Goal: Information Seeking & Learning: Learn about a topic

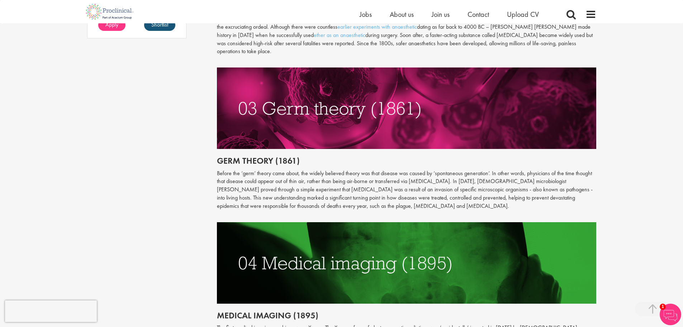
scroll to position [645, 0]
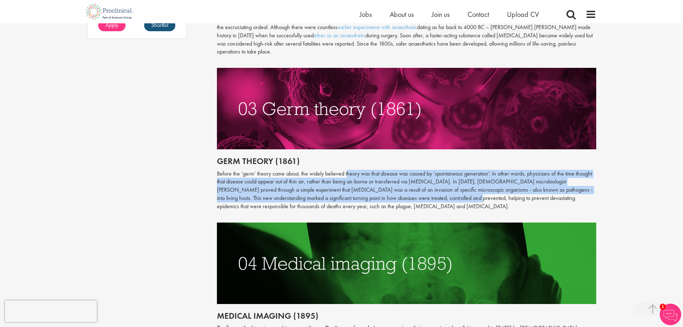
drag, startPoint x: 395, startPoint y: 189, endPoint x: 347, endPoint y: 164, distance: 54.0
click at [347, 170] on p "Before the ‘germ’ theory came about, the widely believed theory was that diseas…" at bounding box center [406, 190] width 379 height 41
click at [348, 170] on p "Before the ‘germ’ theory came about, the widely believed theory was that diseas…" at bounding box center [406, 190] width 379 height 41
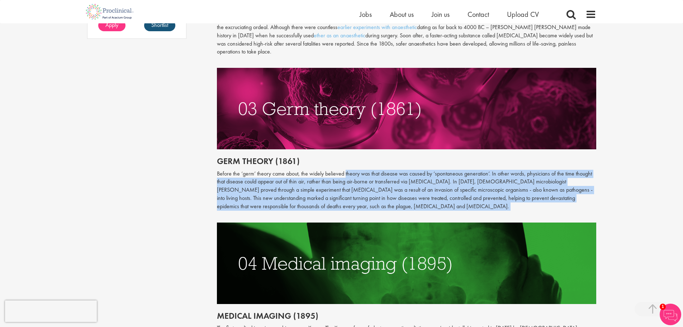
drag, startPoint x: 348, startPoint y: 164, endPoint x: 384, endPoint y: 198, distance: 50.2
click at [384, 198] on p "Before the ‘germ’ theory came about, the widely believed theory was that diseas…" at bounding box center [406, 190] width 379 height 41
click at [384, 197] on p "Before the ‘germ’ theory came about, the widely believed theory was that diseas…" at bounding box center [406, 190] width 379 height 41
click at [444, 170] on p "Before the ‘germ’ theory came about, the widely believed theory was that diseas…" at bounding box center [406, 190] width 379 height 41
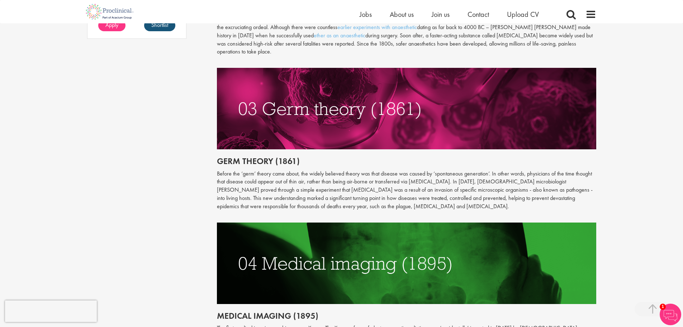
click at [387, 156] on h2 "Germ theory (1861)" at bounding box center [406, 160] width 379 height 9
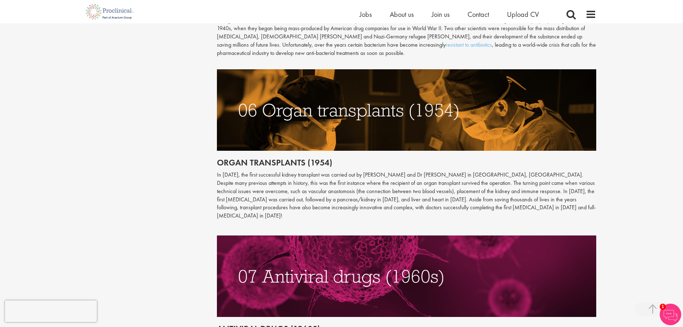
scroll to position [1183, 0]
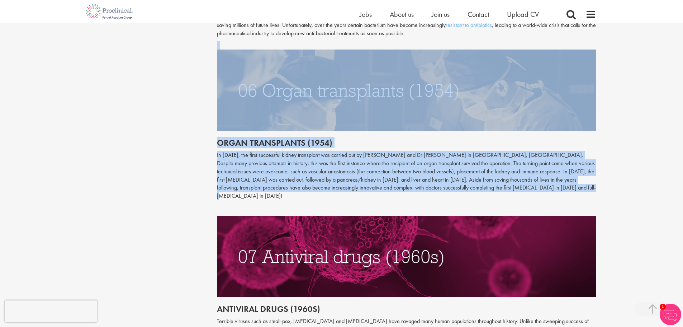
drag, startPoint x: 213, startPoint y: 122, endPoint x: 549, endPoint y: 181, distance: 341.7
click at [549, 181] on p "In [DATE], the first successful kidney transplant was carried out by [PERSON_NA…" at bounding box center [406, 175] width 379 height 49
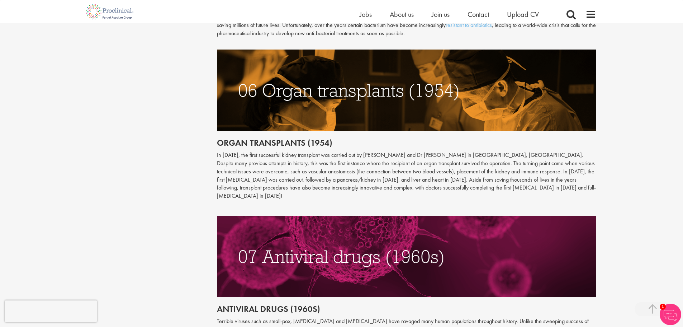
click at [542, 204] on p at bounding box center [406, 208] width 379 height 8
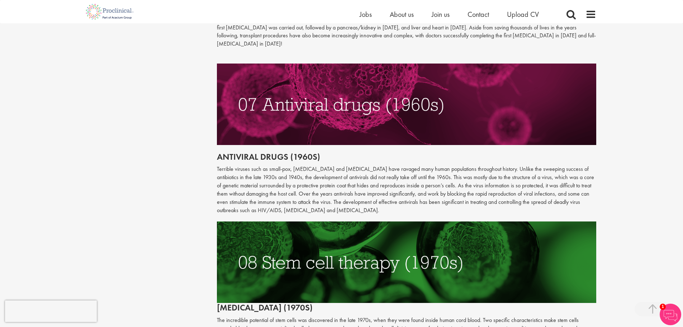
scroll to position [1362, 0]
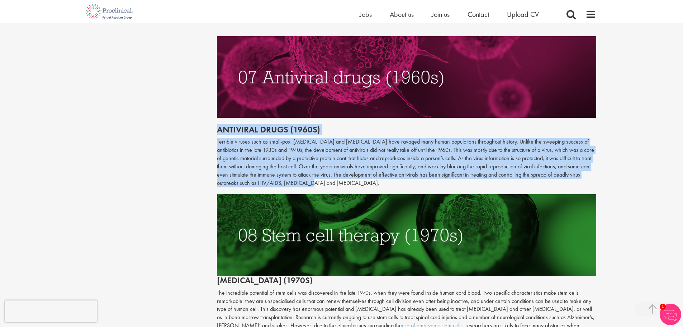
drag, startPoint x: 211, startPoint y: 114, endPoint x: 486, endPoint y: 165, distance: 279.3
click at [486, 166] on p "Terrible viruses such as small-pox, [MEDICAL_DATA] and [MEDICAL_DATA] have rava…" at bounding box center [406, 162] width 379 height 49
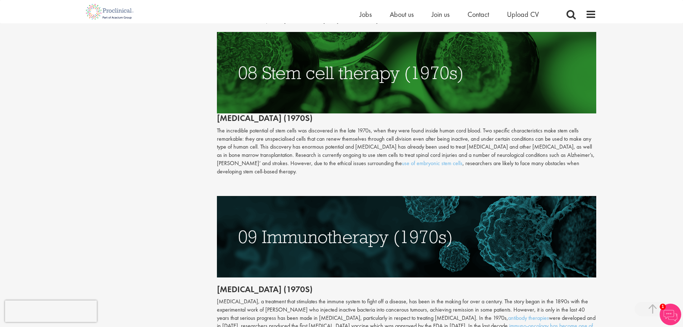
scroll to position [1541, 0]
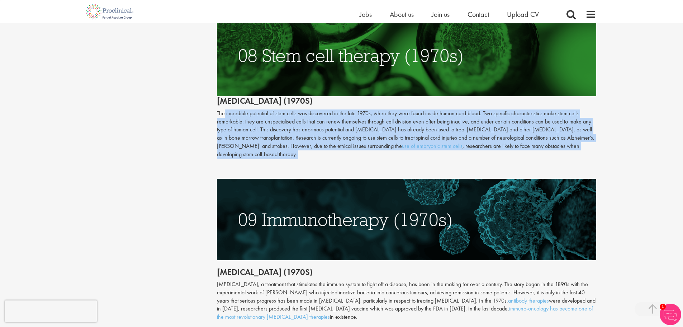
drag, startPoint x: 225, startPoint y: 91, endPoint x: 336, endPoint y: 147, distance: 124.7
click at [336, 147] on div "Antiviral drugs (1960s) Terrible viruses such as small-pox, [MEDICAL_DATA] and …" at bounding box center [406, 181] width 379 height 673
click at [336, 162] on div at bounding box center [406, 170] width 390 height 16
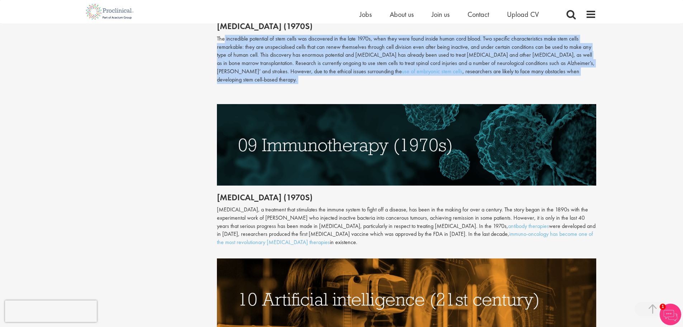
scroll to position [1649, 0]
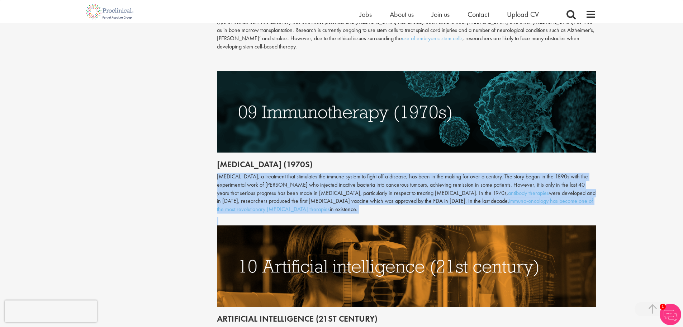
drag, startPoint x: 230, startPoint y: 163, endPoint x: 603, endPoint y: 200, distance: 374.2
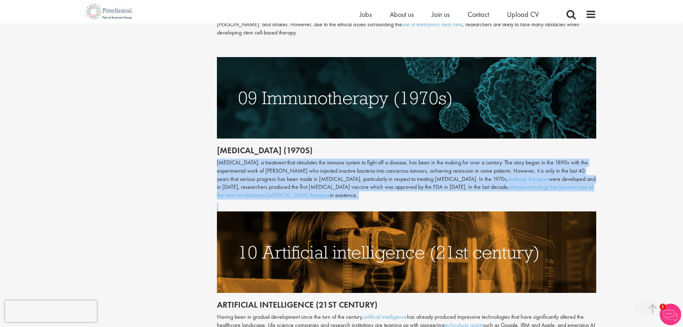
scroll to position [1613, 0]
